Goal: Find specific fact: Find specific fact

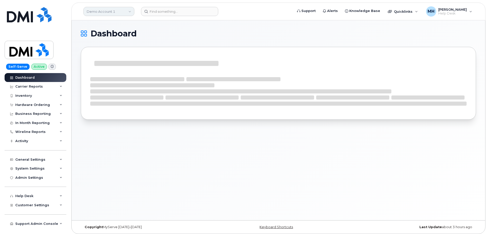
click at [105, 13] on link "Demo Account 1" at bounding box center [108, 11] width 51 height 9
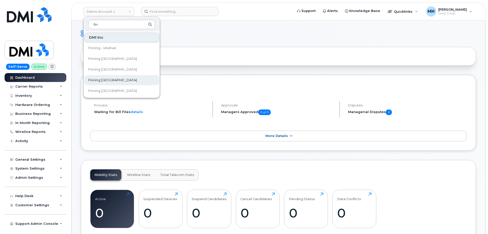
type input "fin"
click at [107, 80] on span "Finning [GEOGRAPHIC_DATA]" at bounding box center [112, 80] width 49 height 5
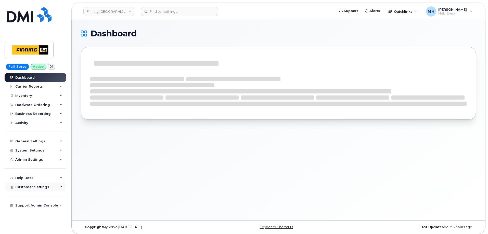
click at [36, 185] on span "Customer Settings" at bounding box center [32, 187] width 34 height 4
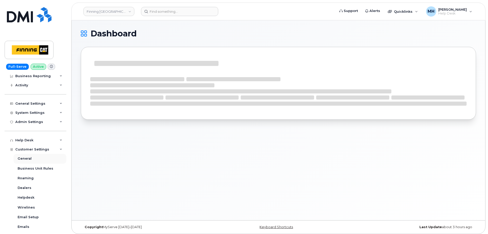
scroll to position [77, 0]
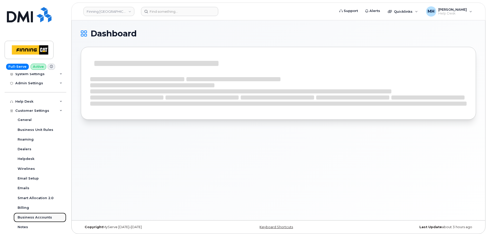
click at [39, 216] on div "Business Accounts" at bounding box center [35, 218] width 34 height 5
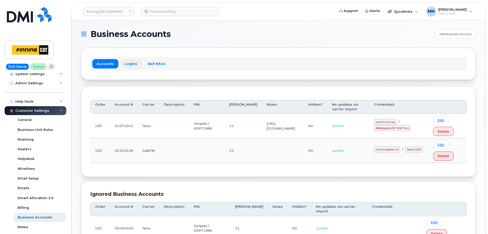
click at [128, 61] on link "Logins" at bounding box center [130, 63] width 21 height 9
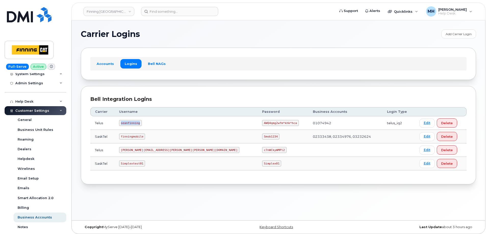
drag, startPoint x: 144, startPoint y: 121, endPoint x: 122, endPoint y: 123, distance: 22.5
click at [122, 123] on td "seanfinning" at bounding box center [186, 124] width 143 height 14
copy code "seanfinning"
drag, startPoint x: 247, startPoint y: 123, endPoint x: 213, endPoint y: 123, distance: 34.7
click at [258, 123] on td "AWQ4qmg2wfm*khk*hca" at bounding box center [283, 124] width 51 height 14
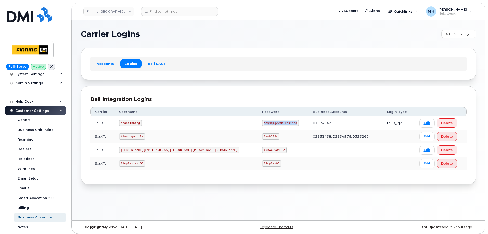
copy code "AWQ4qmg2wfm*khk*hca"
drag, startPoint x: 145, startPoint y: 123, endPoint x: 122, endPoint y: 123, distance: 22.7
click at [122, 123] on td "seanfinning" at bounding box center [186, 124] width 143 height 14
copy code "seanfinning"
click at [262, 123] on code "AWQ4qmg2wfm*khk*hca" at bounding box center [280, 123] width 36 height 6
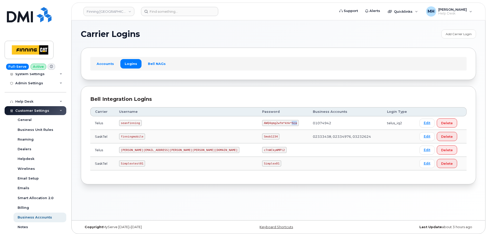
click at [262, 123] on code "AWQ4qmg2wfm*khk*hca" at bounding box center [280, 123] width 36 height 6
copy code "AWQ4qmg2wfm*khk*hca"
click at [136, 123] on code "seanfinning" at bounding box center [130, 123] width 23 height 6
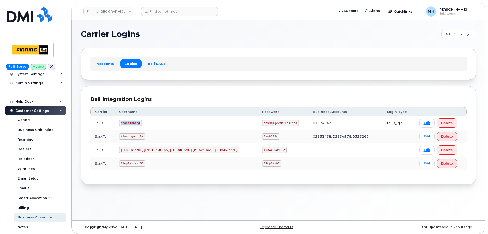
copy code "seanfinning"
click at [258, 120] on td "AWQ4qmg2wfm*khk*hca" at bounding box center [283, 124] width 51 height 14
click at [262, 122] on code "AWQ4qmg2wfm*khk*hca" at bounding box center [280, 123] width 36 height 6
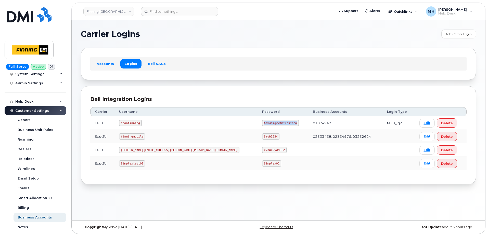
click at [262, 122] on code "AWQ4qmg2wfm*khk*hca" at bounding box center [280, 123] width 36 height 6
click at [259, 204] on div "Carrier Logins Add Carrier Login Accounts Logins Bell NAGs Bell Integration Log…" at bounding box center [279, 120] width 414 height 200
